Goal: Check status: Check status

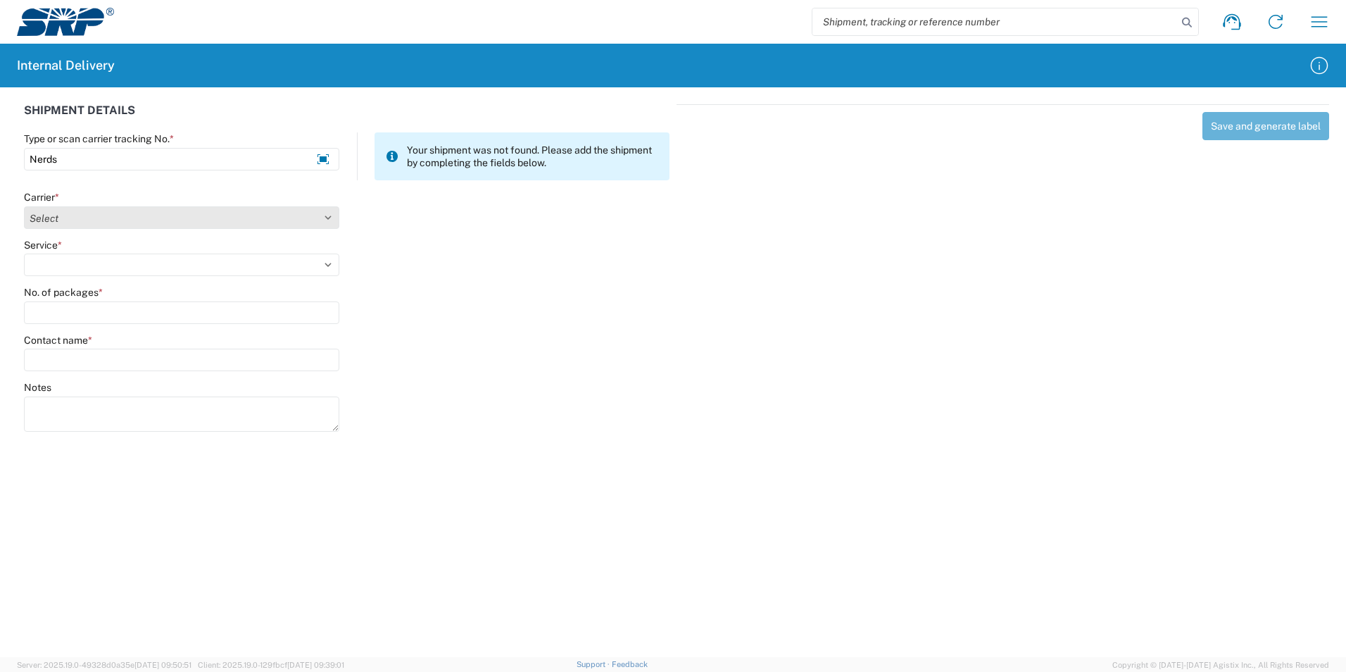
type input "Nerds"
click at [329, 215] on select "Select Amazon Logistics ATI Trucking BC Dimerco Logistics Empire Southwest FedE…" at bounding box center [181, 217] width 315 height 23
drag, startPoint x: 84, startPoint y: 158, endPoint x: -77, endPoint y: 178, distance: 162.4
click at [0, 178] on html "Shipment request Shipment tracking Internal delivery Transit update My profile …" at bounding box center [673, 336] width 1346 height 672
